Goal: Find specific fact: Find specific fact

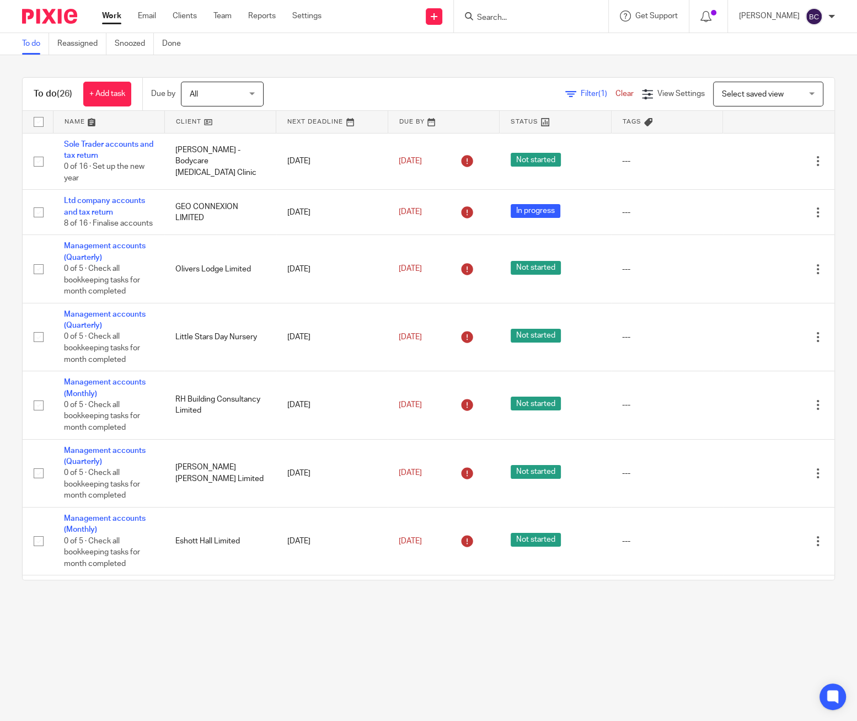
click at [578, 11] on form at bounding box center [534, 16] width 117 height 14
click at [572, 15] on input "Search" at bounding box center [525, 18] width 99 height 10
type input "mob"
click at [565, 47] on link at bounding box center [592, 52] width 236 height 34
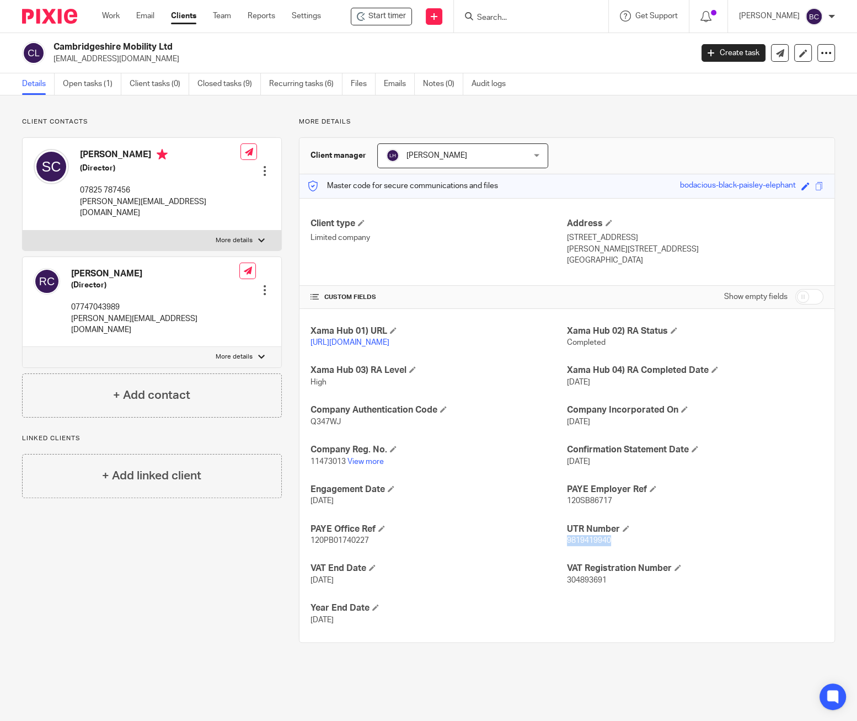
drag, startPoint x: 560, startPoint y: 551, endPoint x: 604, endPoint y: 550, distance: 43.6
click at [604, 544] on span "9819419940" at bounding box center [589, 540] width 44 height 8
copy span "9819419940"
drag, startPoint x: 306, startPoint y: 474, endPoint x: 342, endPoint y: 473, distance: 36.4
click at [342, 473] on div "Xama Hub 01) URL https://platform.xamatech.com/portal/crm/clients/098628a0-f903…" at bounding box center [566, 475] width 535 height 333
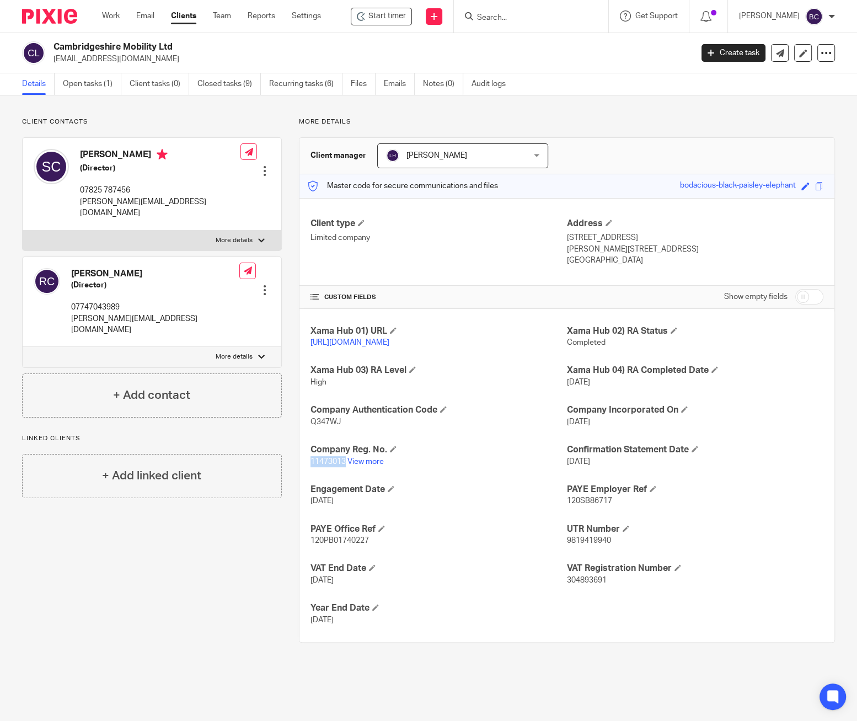
copy span "11473013"
drag, startPoint x: 574, startPoint y: 250, endPoint x: 607, endPoint y: 246, distance: 33.3
click at [607, 246] on p "Ely, CB6 3NX" at bounding box center [695, 249] width 256 height 11
copy p "CB6 3NX"
